Goal: Task Accomplishment & Management: Complete application form

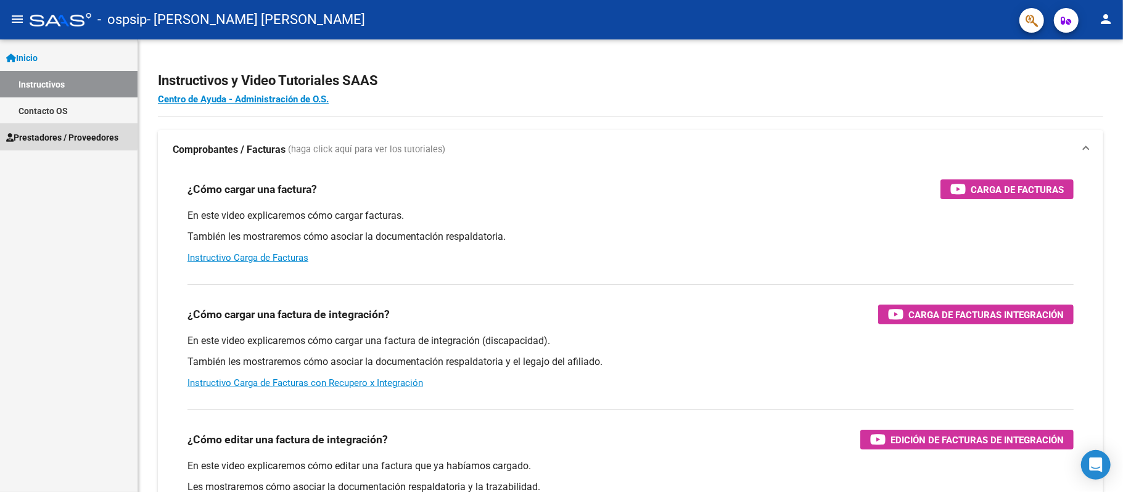
click at [0, 136] on link "Prestadores / Proveedores" at bounding box center [69, 137] width 138 height 27
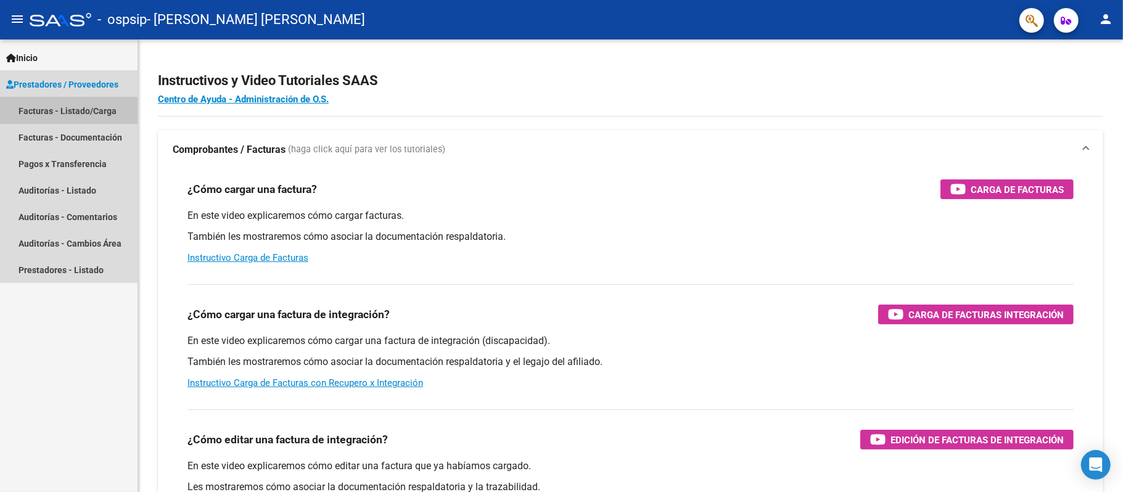
click at [56, 112] on link "Facturas - Listado/Carga" at bounding box center [69, 110] width 138 height 27
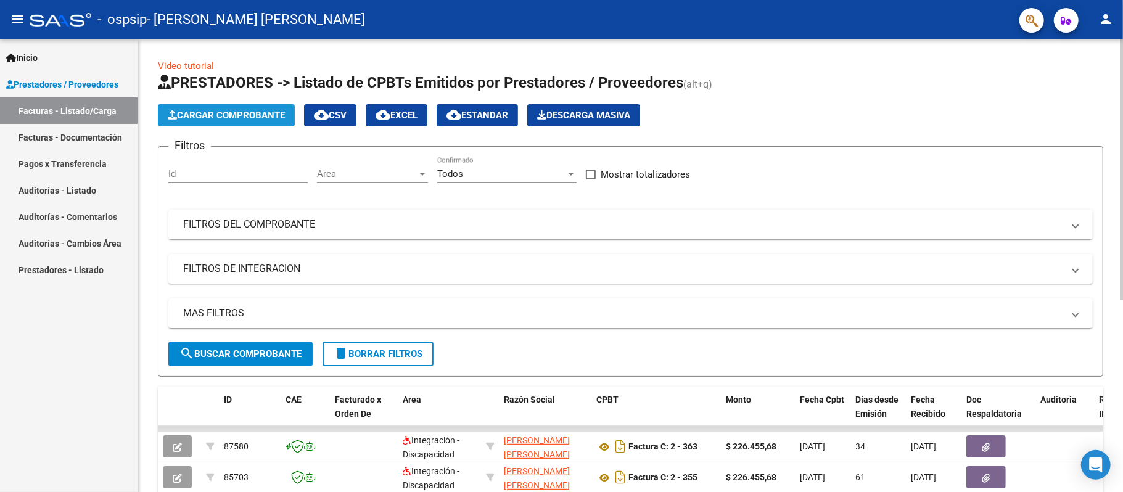
click at [282, 117] on span "Cargar Comprobante" at bounding box center [226, 115] width 117 height 11
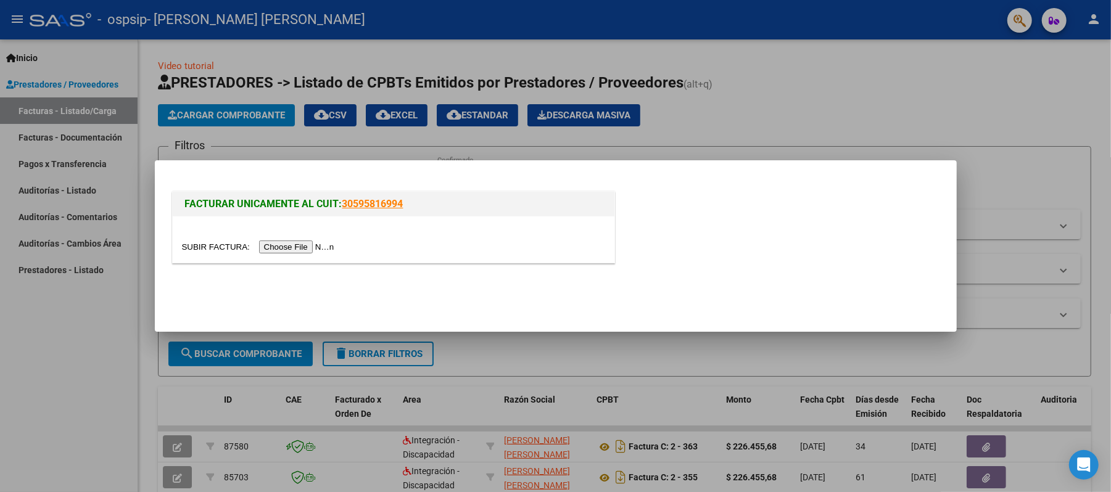
click at [321, 249] on input "file" at bounding box center [260, 247] width 156 height 13
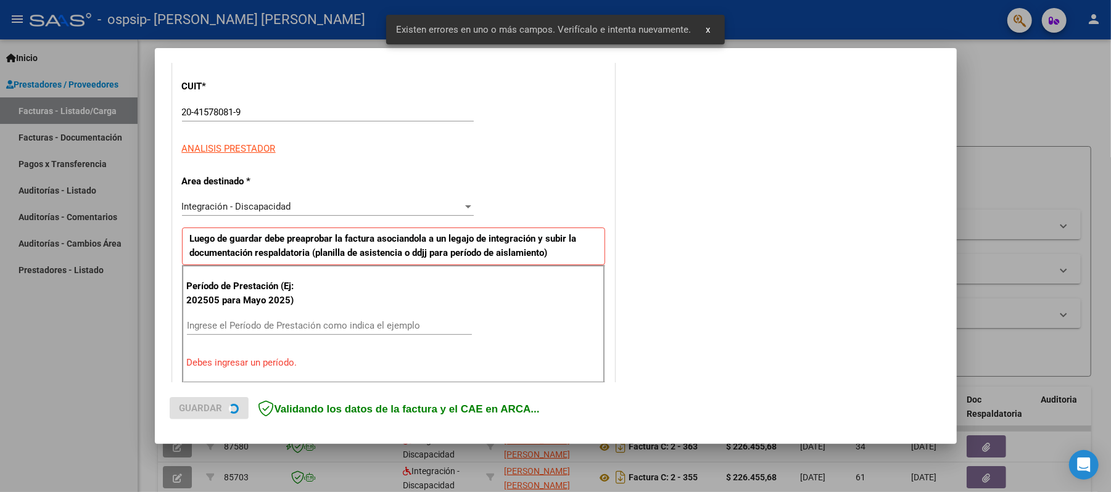
scroll to position [247, 0]
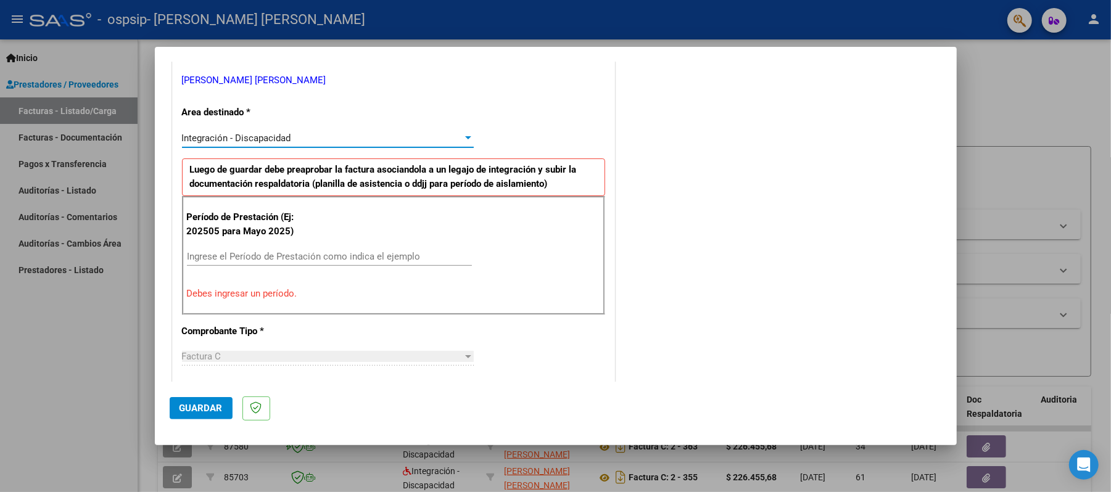
click at [465, 136] on div at bounding box center [468, 137] width 6 height 3
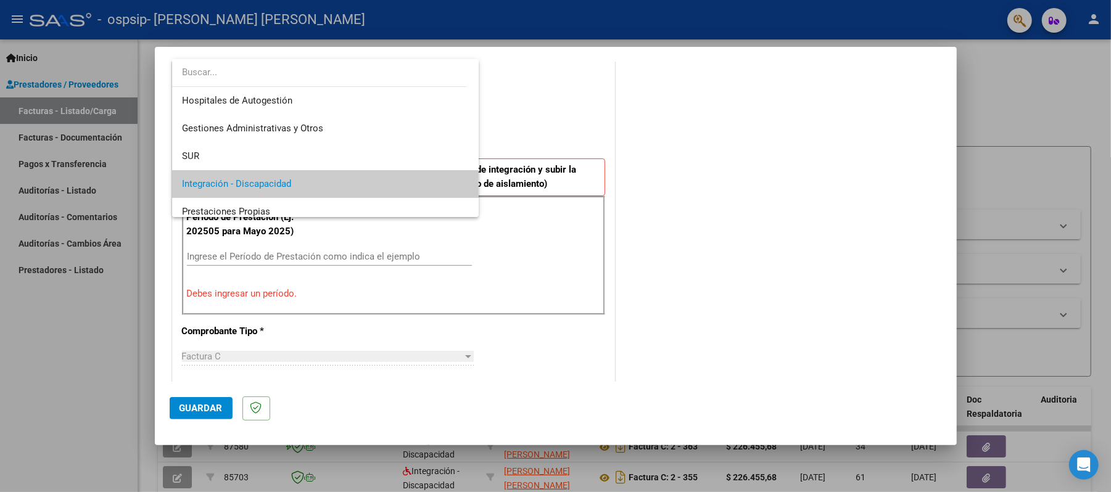
scroll to position [46, 0]
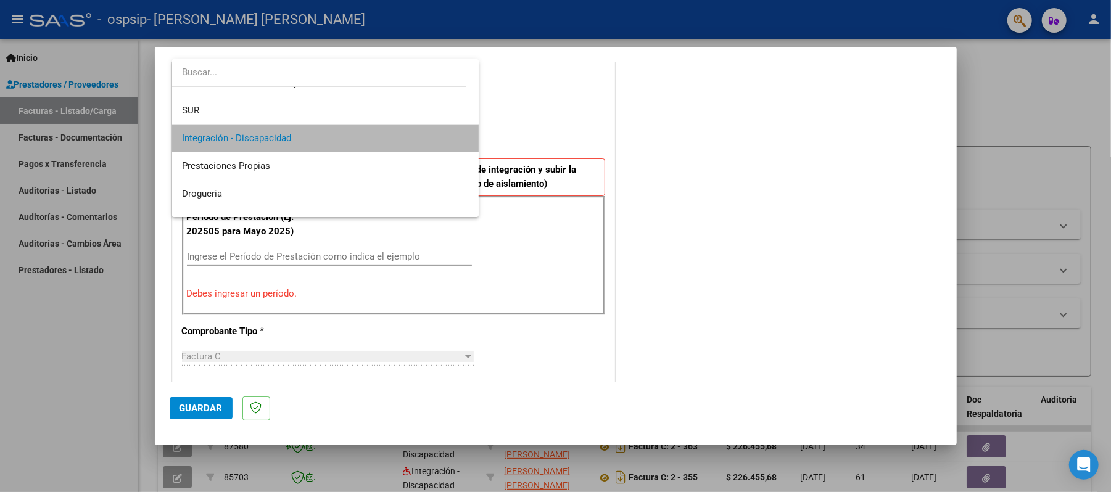
click at [413, 136] on span "Integración - Discapacidad" at bounding box center [325, 139] width 287 height 28
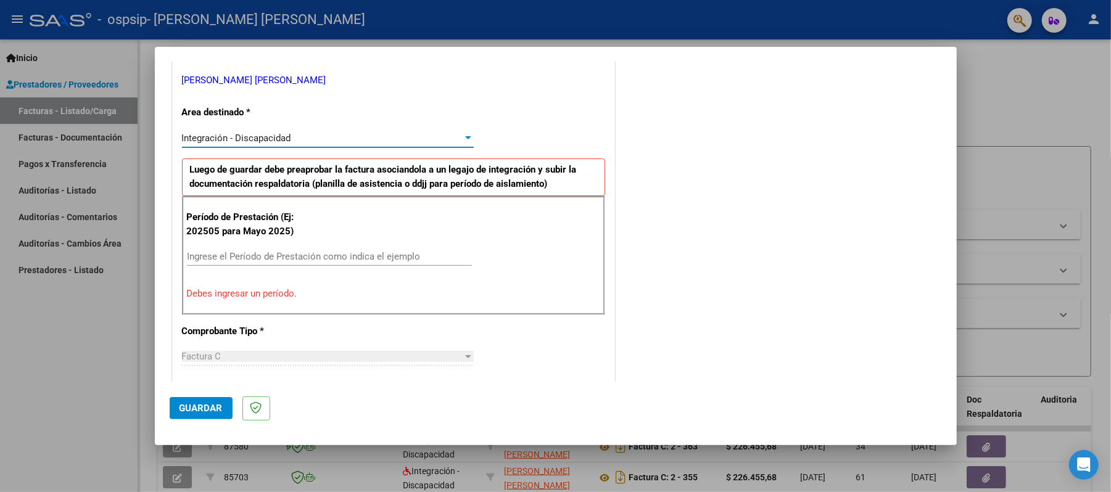
click at [339, 262] on input "Ingrese el Período de Prestación como indica el ejemplo" at bounding box center [329, 256] width 285 height 11
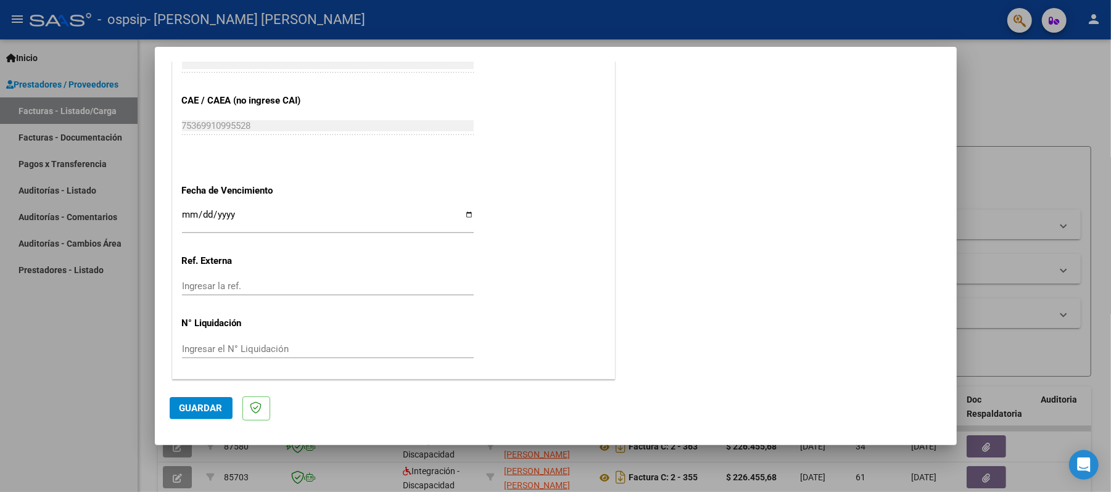
scroll to position [686, 0]
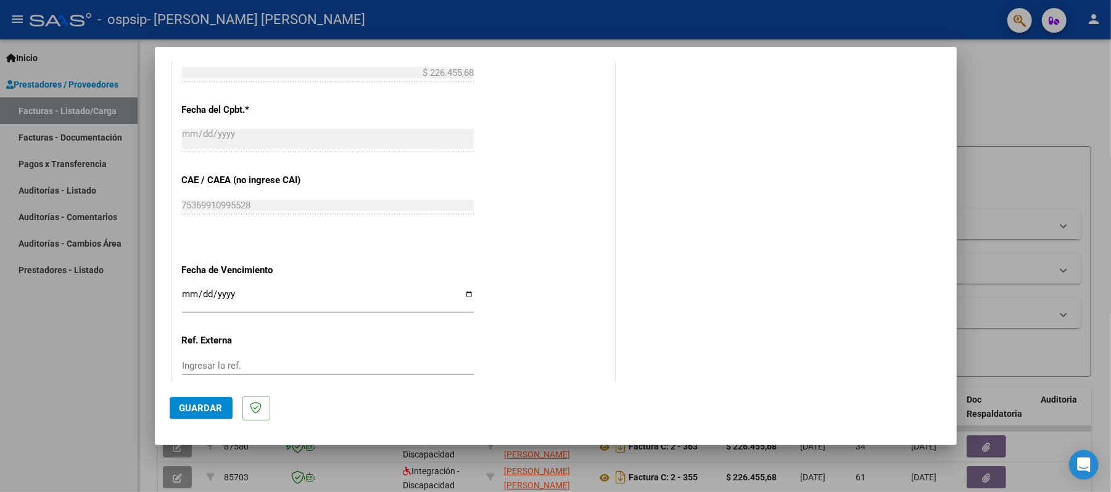
type input "202508"
click at [188, 295] on input "Ingresar la fecha" at bounding box center [328, 299] width 292 height 20
click at [468, 294] on input "Ingresar la fecha" at bounding box center [328, 299] width 292 height 20
type input "[DATE]"
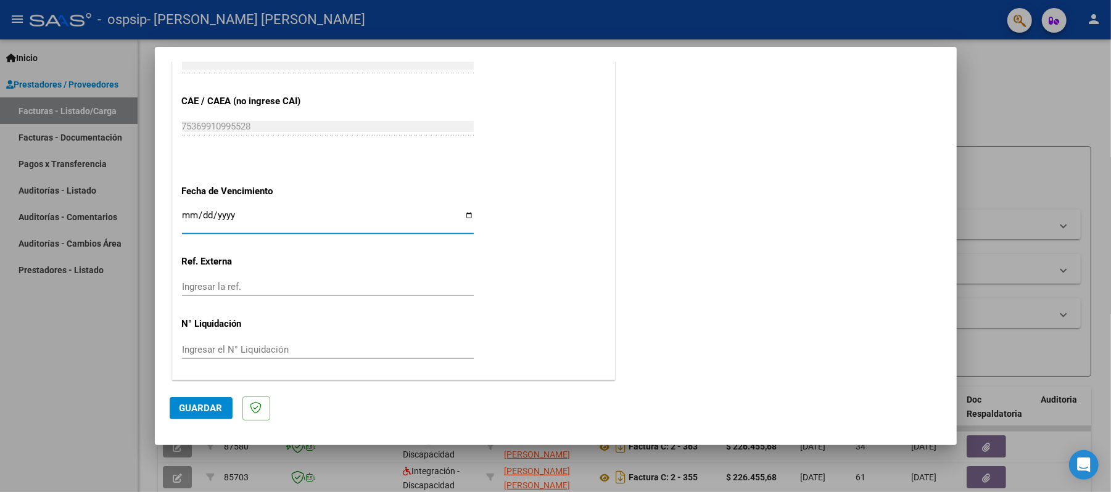
scroll to position [768, 0]
click at [176, 408] on button "Guardar" at bounding box center [201, 408] width 63 height 22
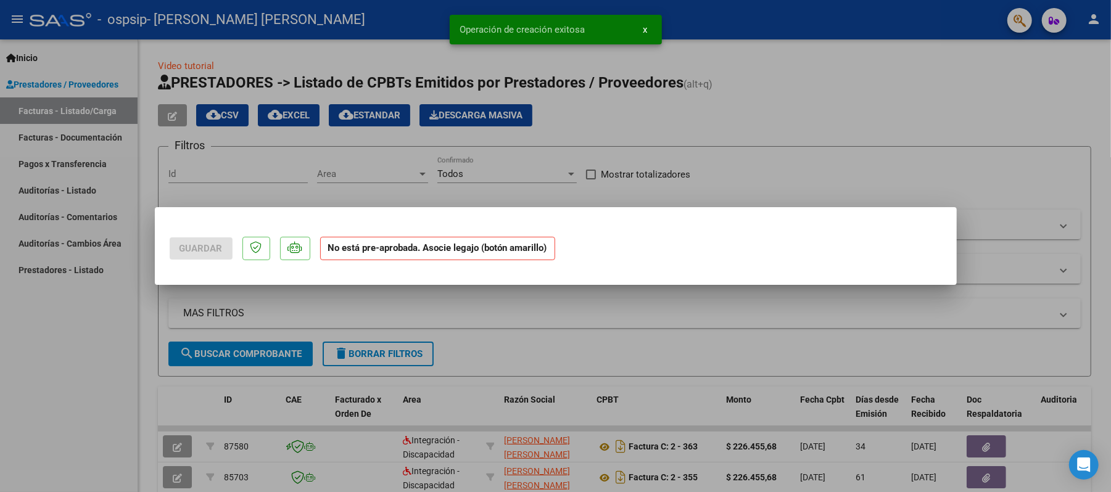
scroll to position [0, 0]
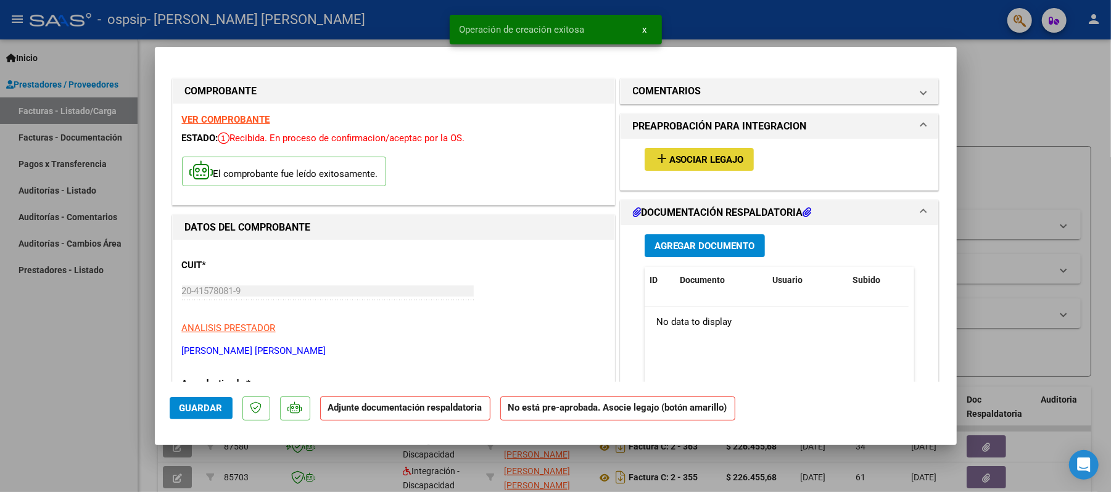
click at [697, 159] on span "Asociar Legajo" at bounding box center [706, 159] width 75 height 11
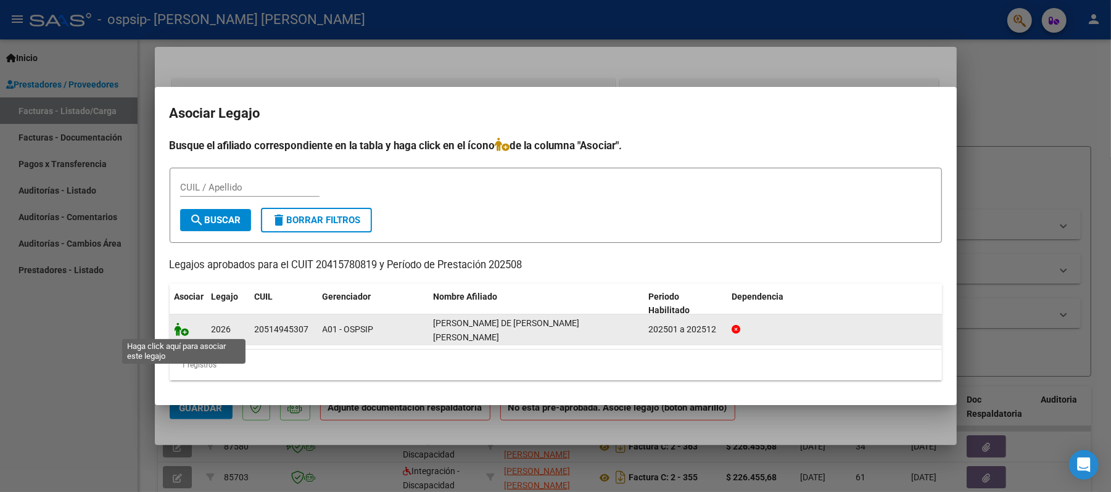
click at [176, 331] on icon at bounding box center [182, 330] width 15 height 14
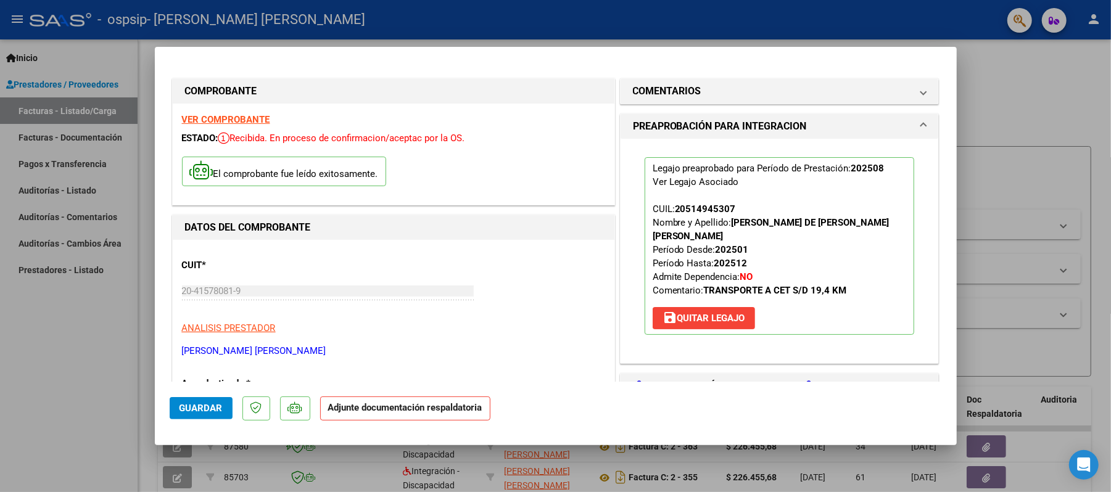
scroll to position [247, 0]
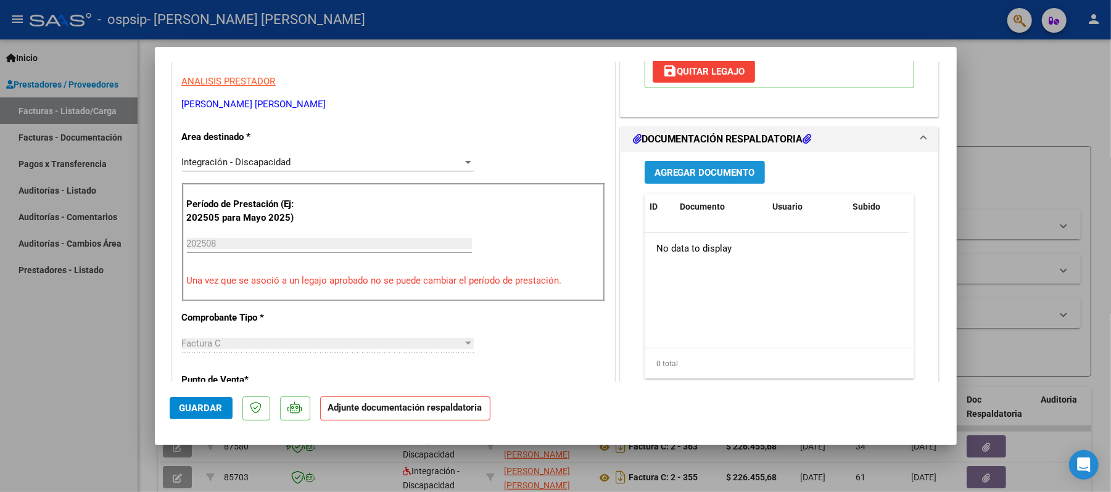
click at [700, 167] on span "Agregar Documento" at bounding box center [705, 172] width 101 height 11
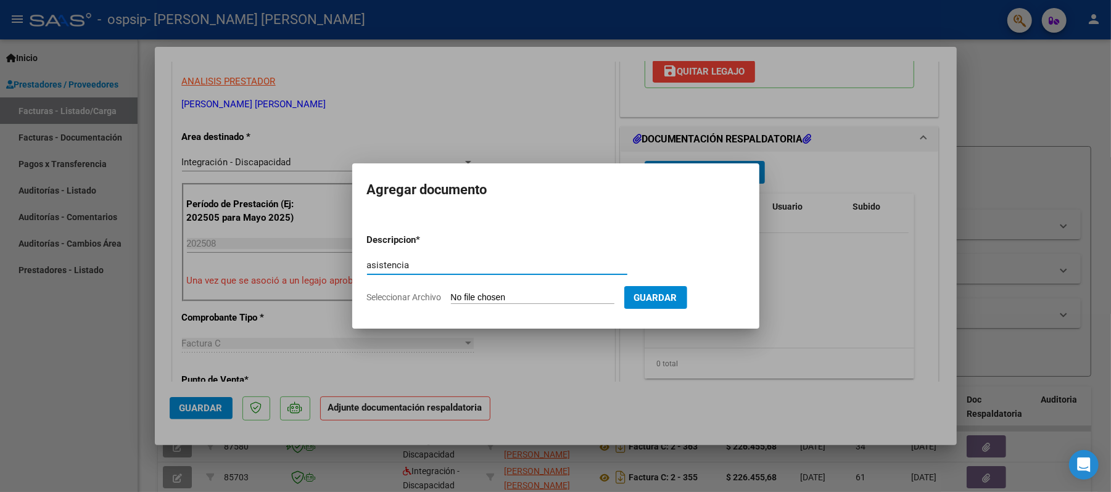
type input "asistencia"
click at [489, 300] on input "Seleccionar Archivo" at bounding box center [532, 298] width 163 height 12
type input "C:\fakepath\PLANILLA DE ASISTENCIA - [PERSON_NAME] DE [PERSON_NAME] - AGO 25 (1…"
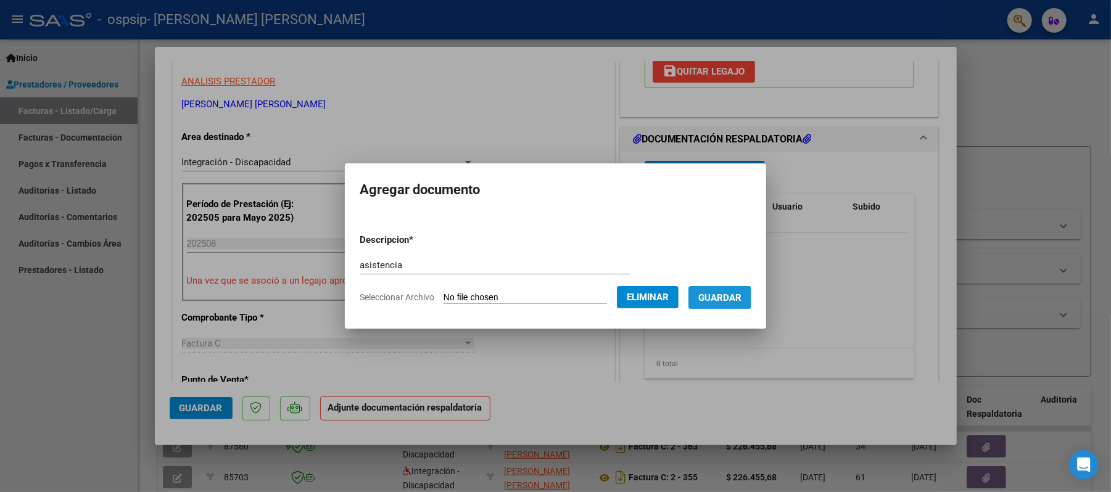
click at [742, 294] on span "Guardar" at bounding box center [719, 297] width 43 height 11
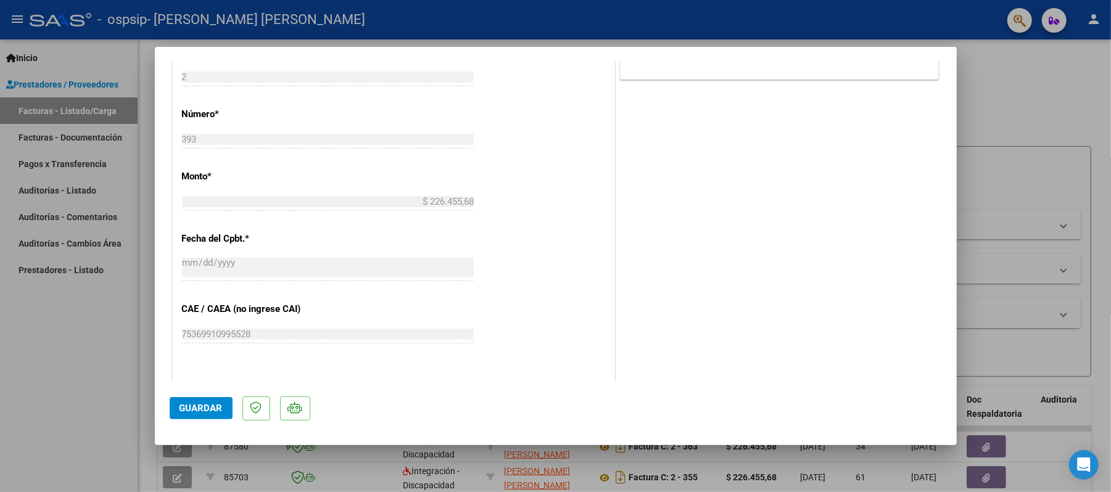
scroll to position [786, 0]
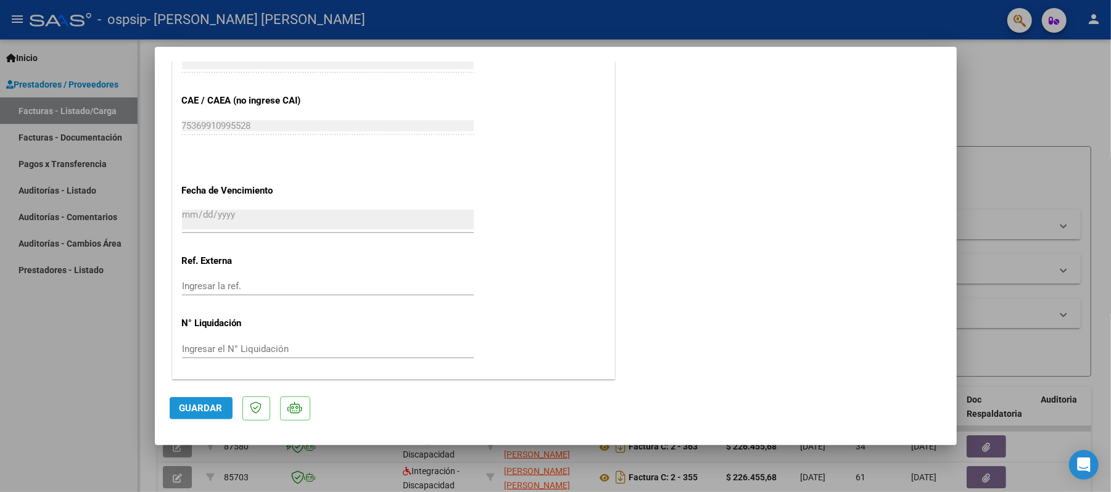
click at [199, 401] on button "Guardar" at bounding box center [201, 408] width 63 height 22
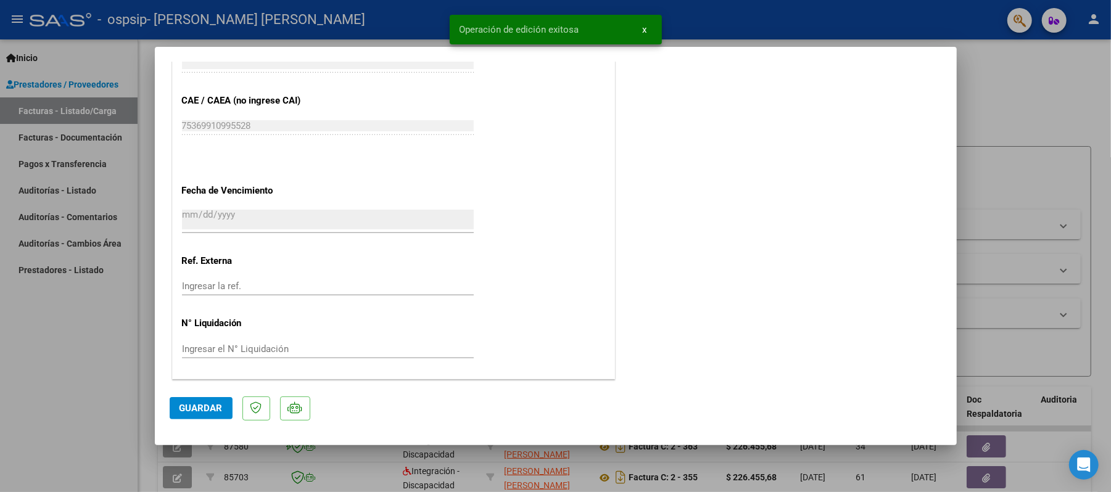
click at [1017, 131] on div at bounding box center [555, 246] width 1111 height 492
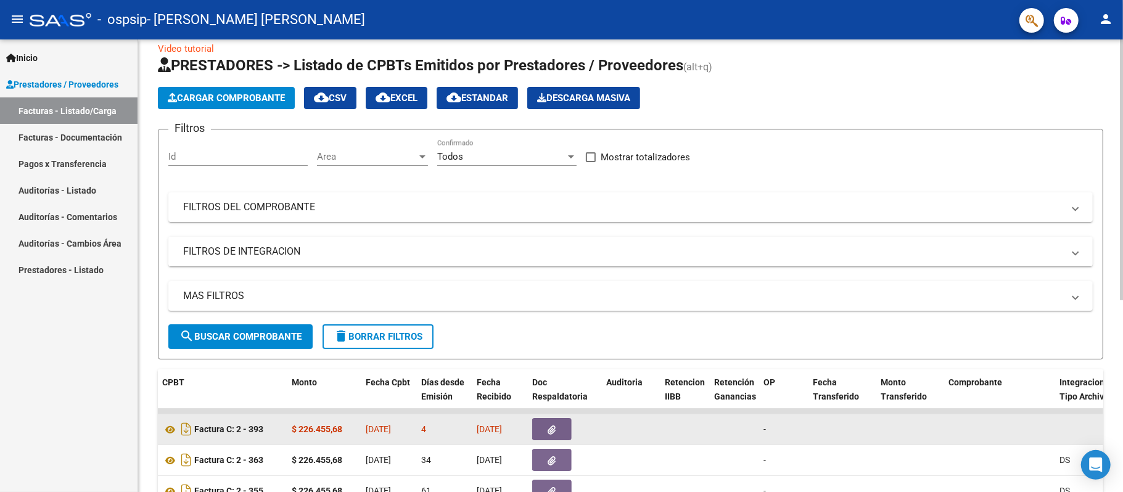
scroll to position [0, 0]
